Goal: Task Accomplishment & Management: Manage account settings

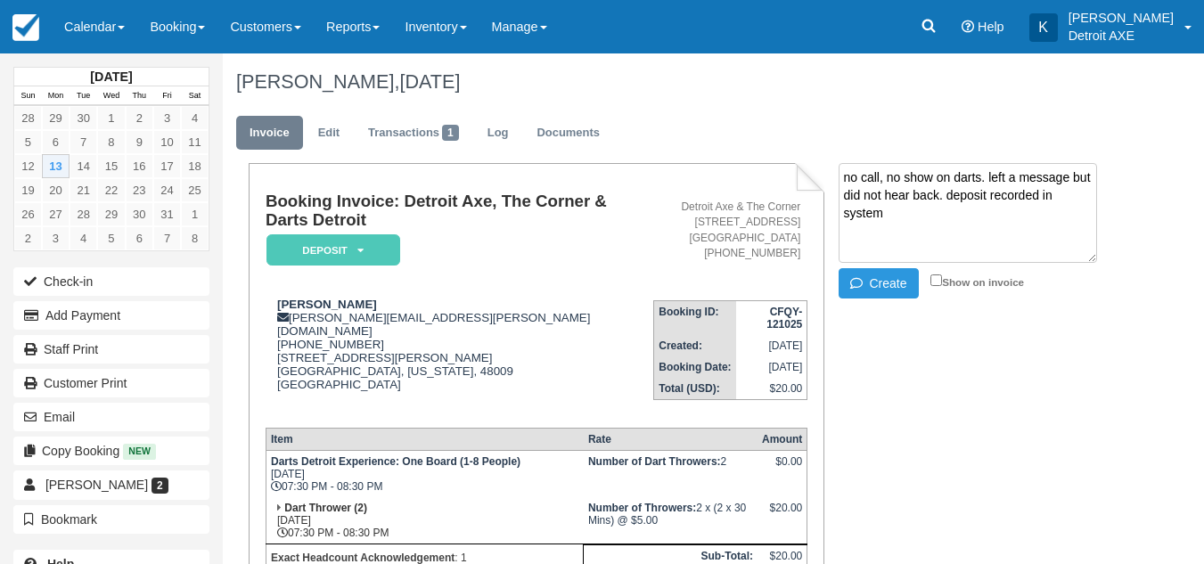
scroll to position [87, 0]
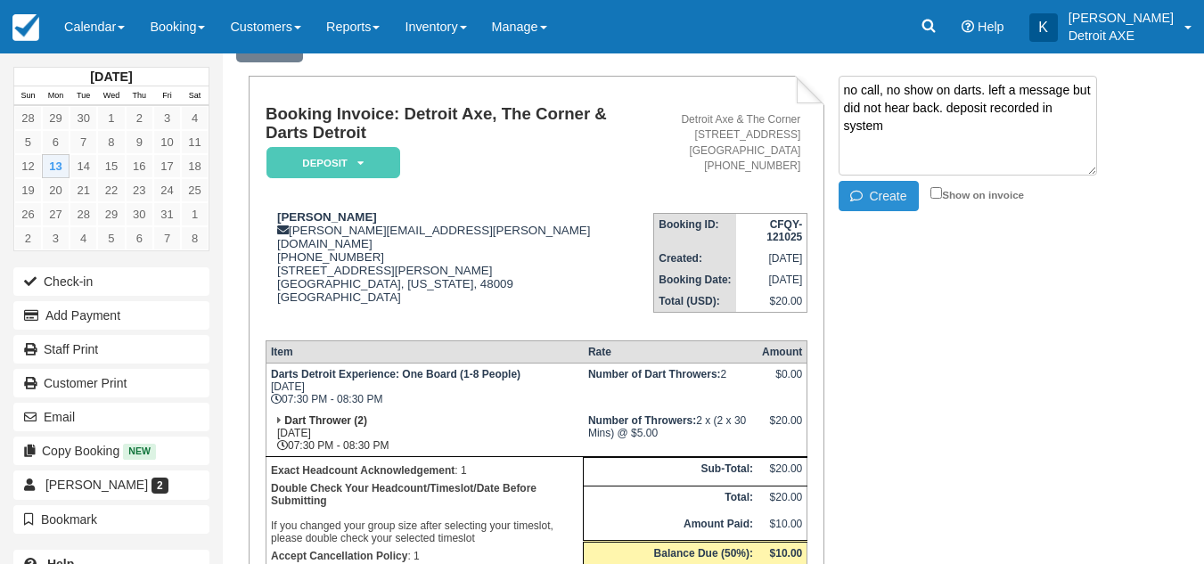
click at [853, 182] on button "Create" at bounding box center [879, 196] width 80 height 30
drag, startPoint x: 917, startPoint y: 138, endPoint x: 841, endPoint y: 86, distance: 93.0
click at [841, 86] on textarea "no call, no show on darts. left a message but did not hear back. deposit record…" at bounding box center [968, 126] width 259 height 100
click at [868, 216] on div "Booking Invoice: Detroit Axe, The Corner & Darts Detroit Deposit   Pending Rese…" at bounding box center [674, 397] width 903 height 643
click at [868, 198] on icon "button" at bounding box center [860, 196] width 20 height 12
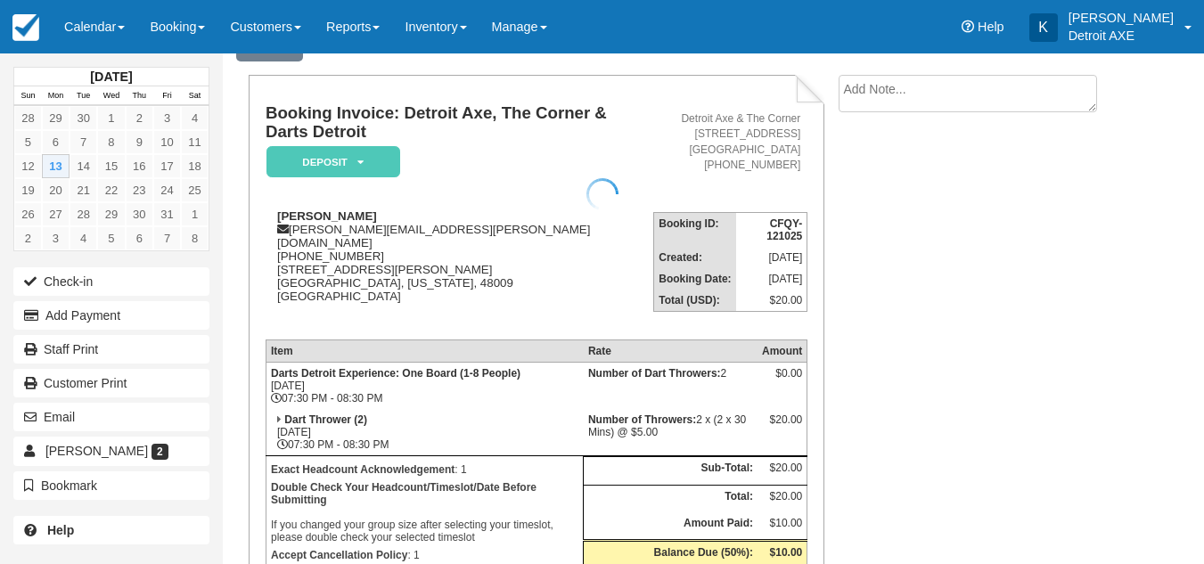
scroll to position [88, 0]
click at [908, 116] on li "Create Show on invoice" at bounding box center [976, 98] width 275 height 47
click at [901, 98] on textarea at bounding box center [968, 125] width 259 height 100
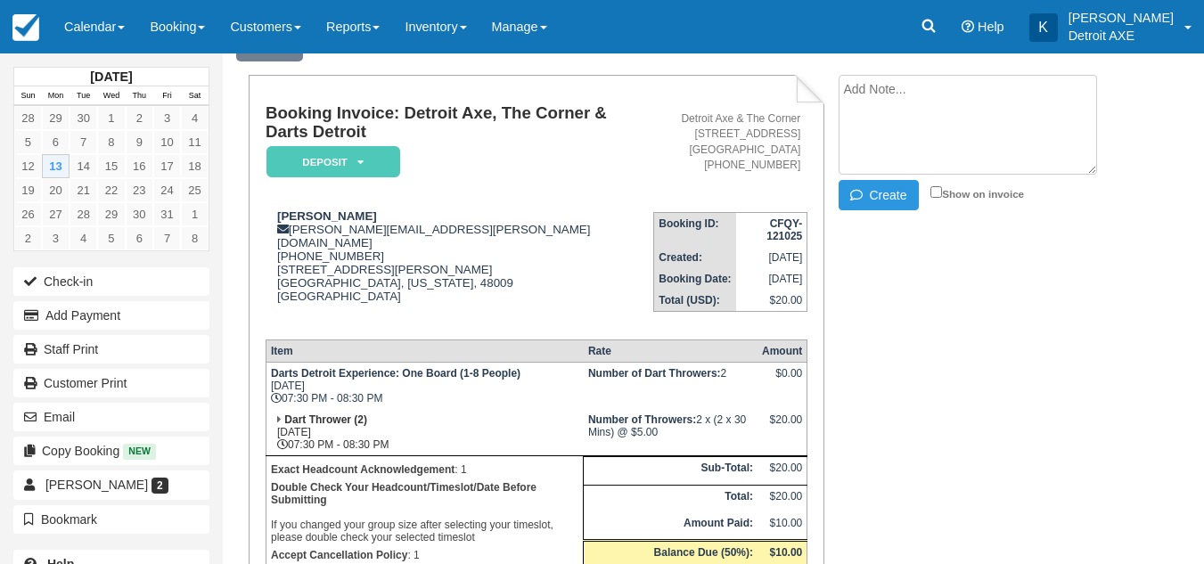
paste textarea "no call, no show on darts. left a message but did not hear back. deposit record…"
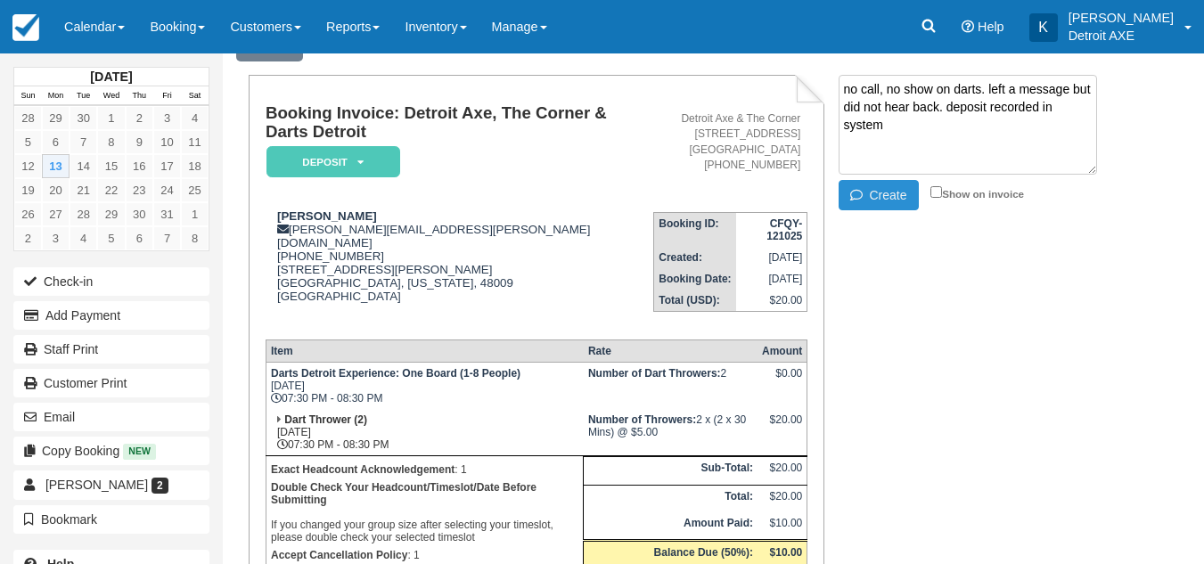
type textarea "no call, no show on darts. left a message but did not hear back. deposit record…"
click at [881, 195] on button "Create" at bounding box center [879, 195] width 80 height 30
